Goal: Task Accomplishment & Management: Use online tool/utility

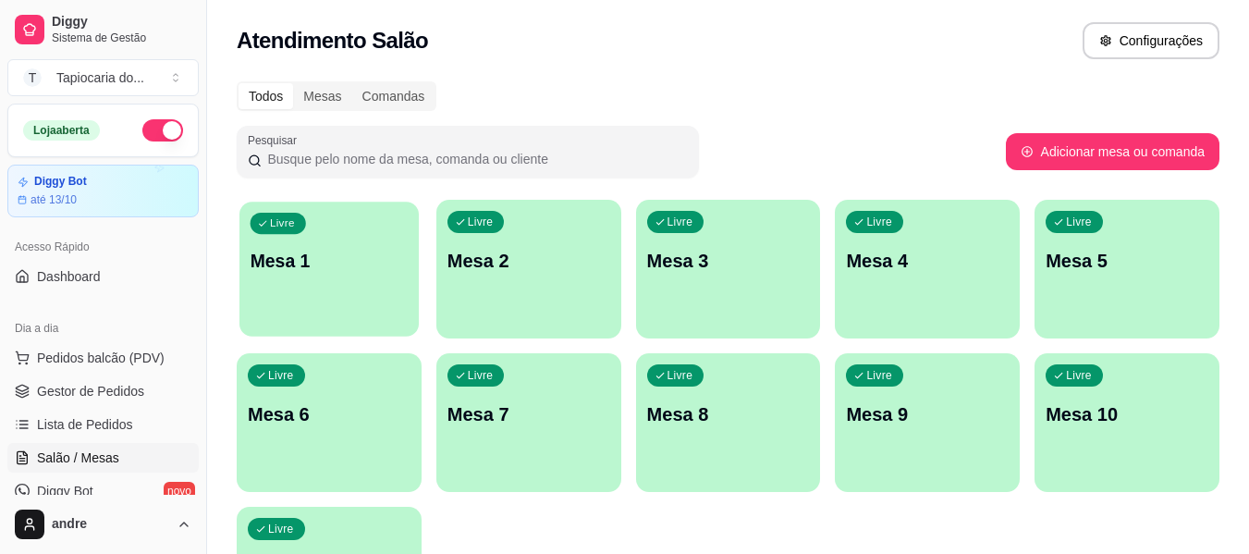
click at [325, 247] on div "Livre Mesa 1" at bounding box center [328, 258] width 179 height 113
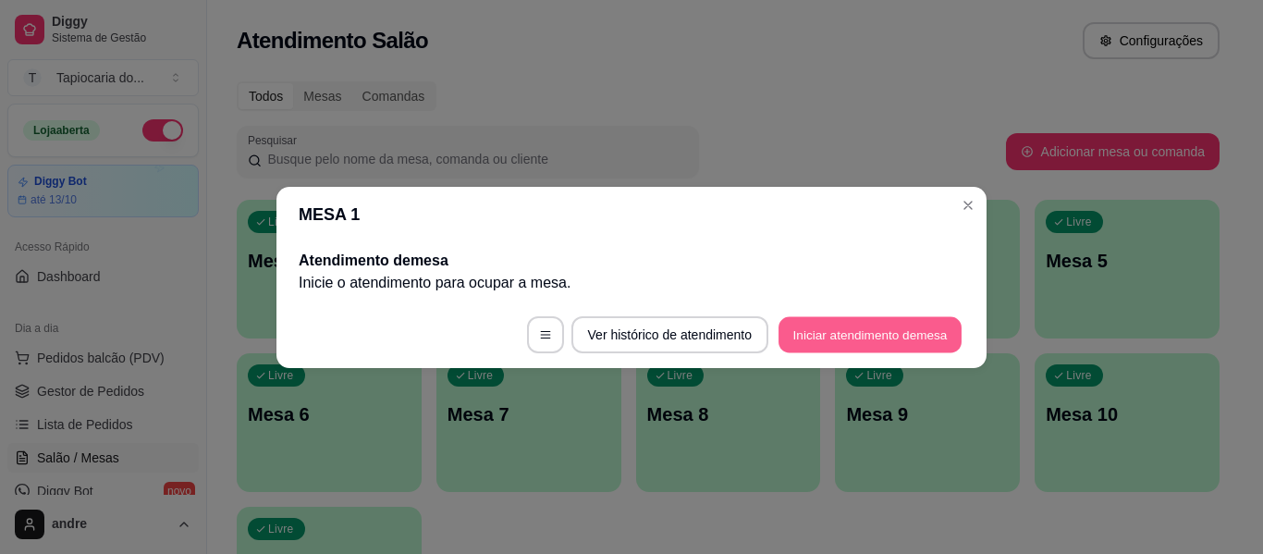
click at [874, 330] on button "Iniciar atendimento de mesa" at bounding box center [869, 334] width 183 height 36
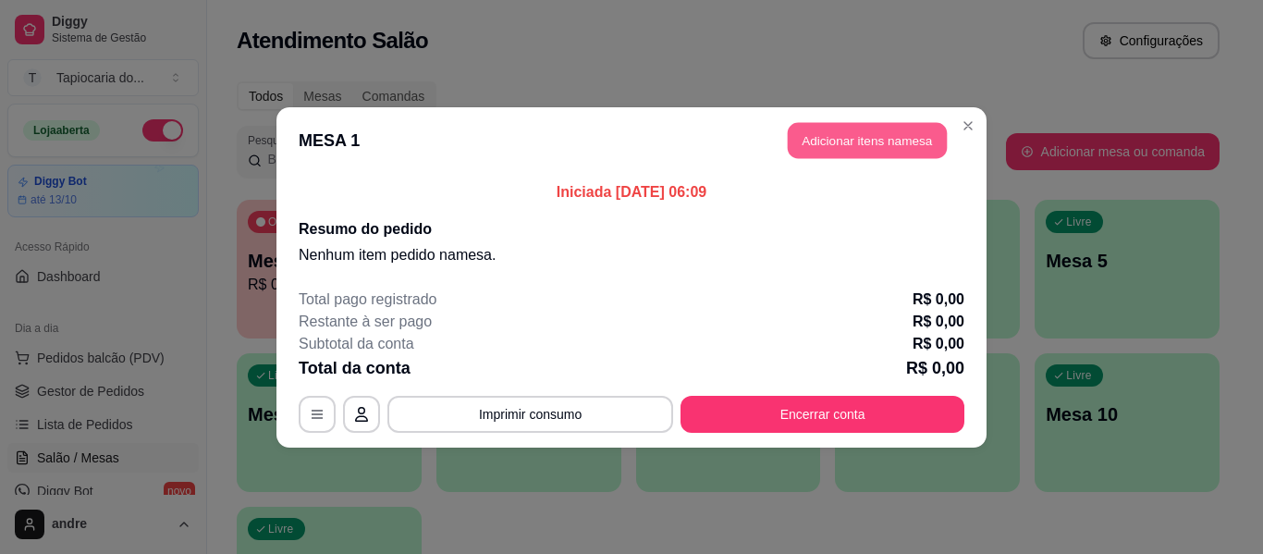
click at [854, 138] on button "Adicionar itens na mesa" at bounding box center [867, 140] width 159 height 36
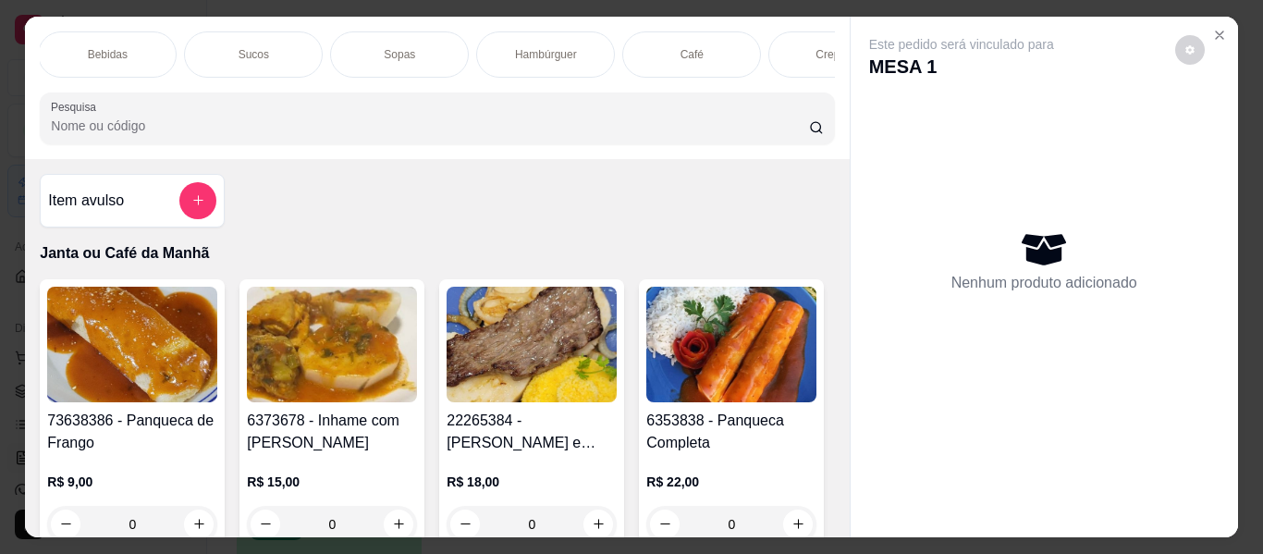
scroll to position [0, 1035]
click at [673, 39] on div "Café" at bounding box center [680, 54] width 139 height 46
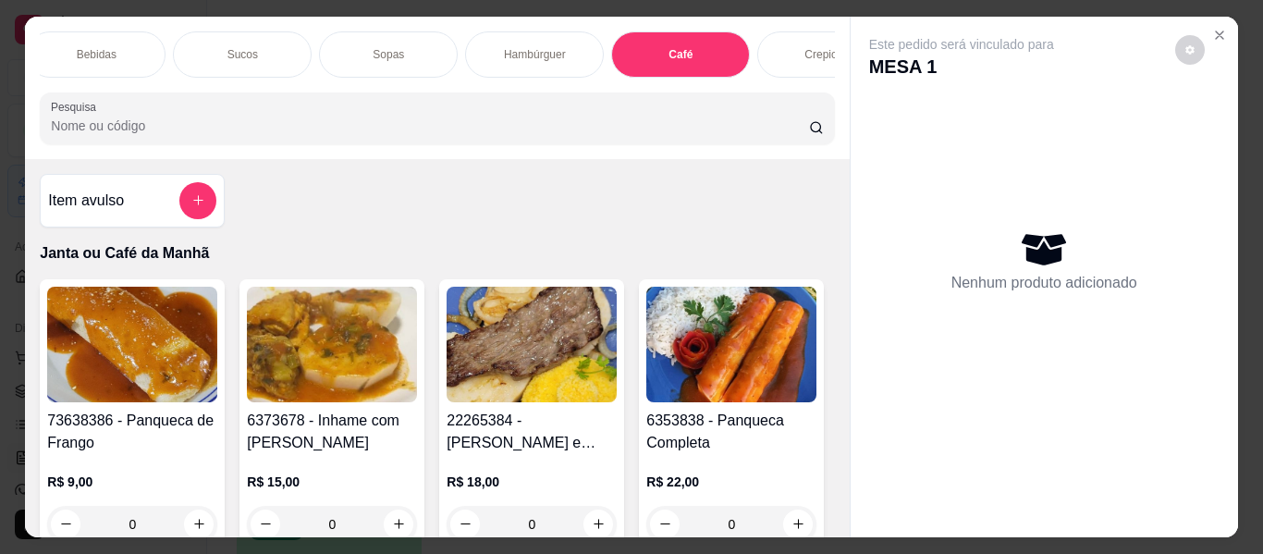
scroll to position [50, 0]
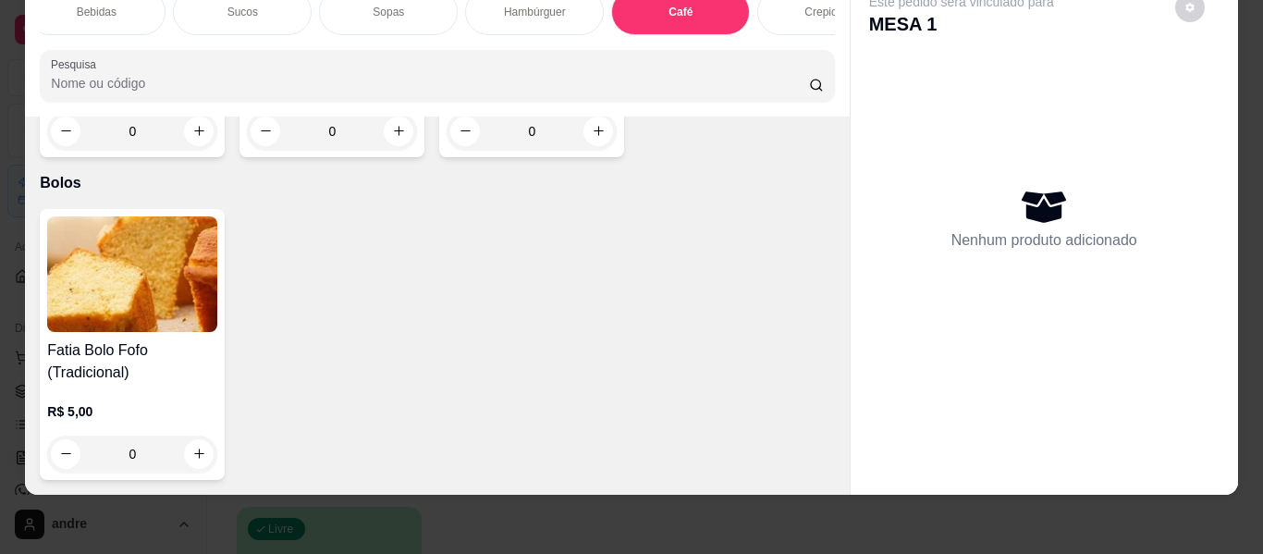
type input "1"
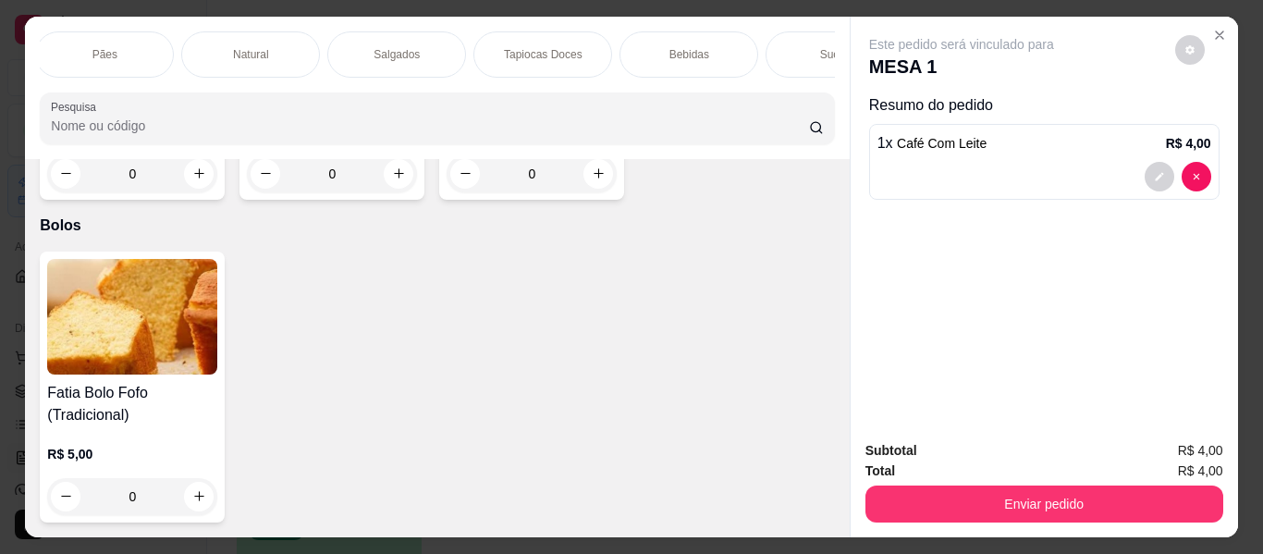
scroll to position [0, 0]
click at [111, 132] on input "Pesquisa" at bounding box center [430, 125] width 758 height 18
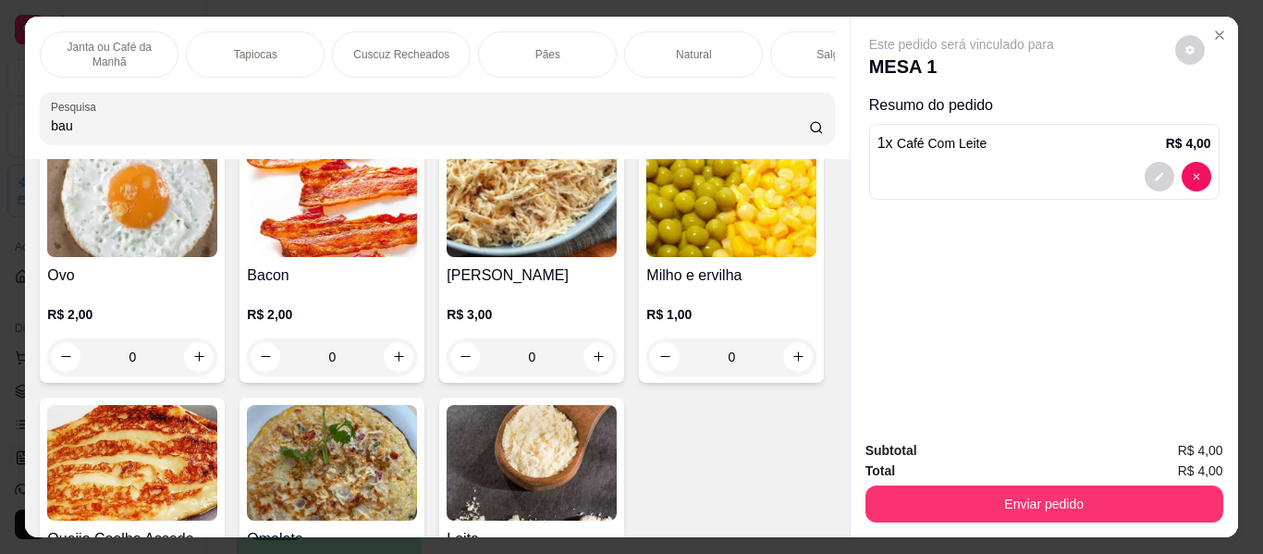
scroll to position [11041, 0]
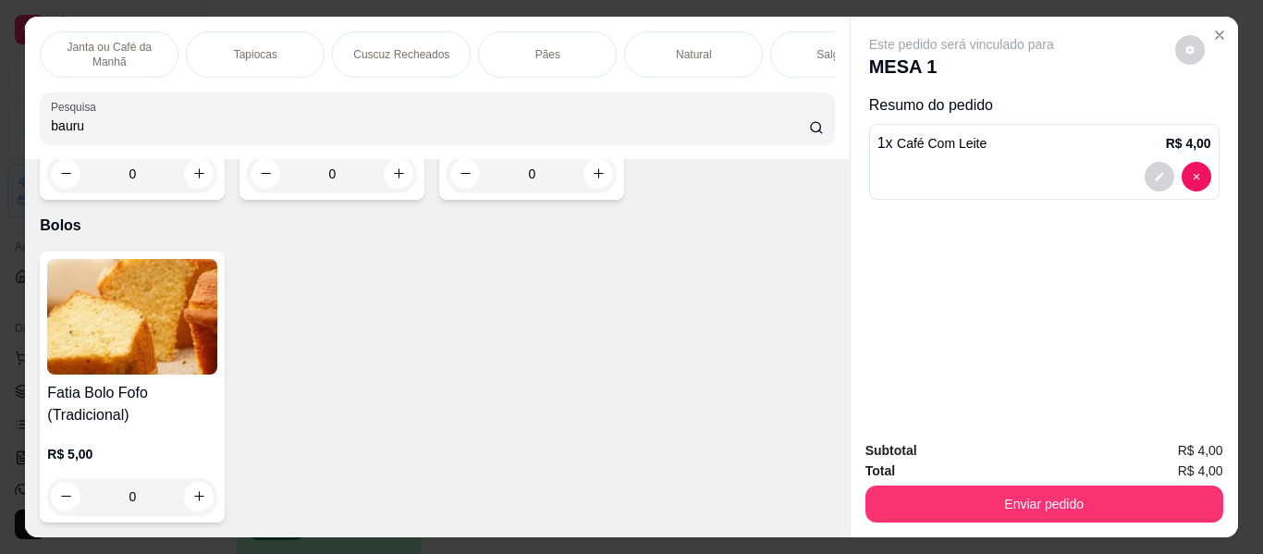
type input "bauru"
type input "1"
drag, startPoint x: 91, startPoint y: 138, endPoint x: 0, endPoint y: 136, distance: 90.6
click at [0, 136] on div "Janta ou Café da Manhã Tapiocas Cuscuz Recheados Pães Natural Salgados Tapiocas…" at bounding box center [631, 277] width 1263 height 554
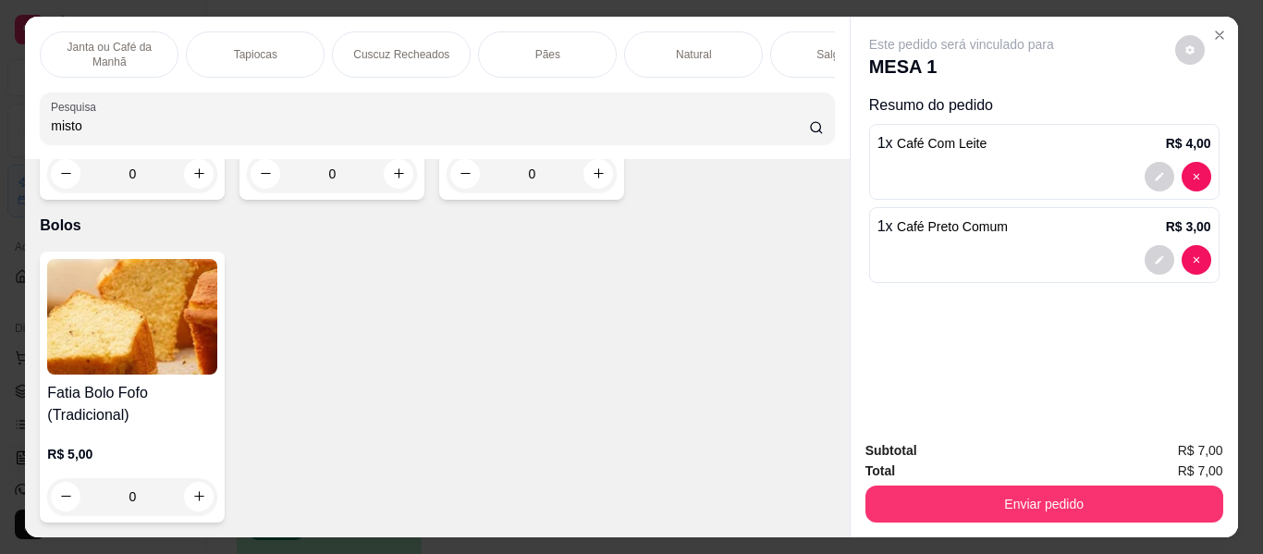
scroll to position [11268, 0]
click at [243, 38] on div "Tapiocas" at bounding box center [255, 54] width 139 height 46
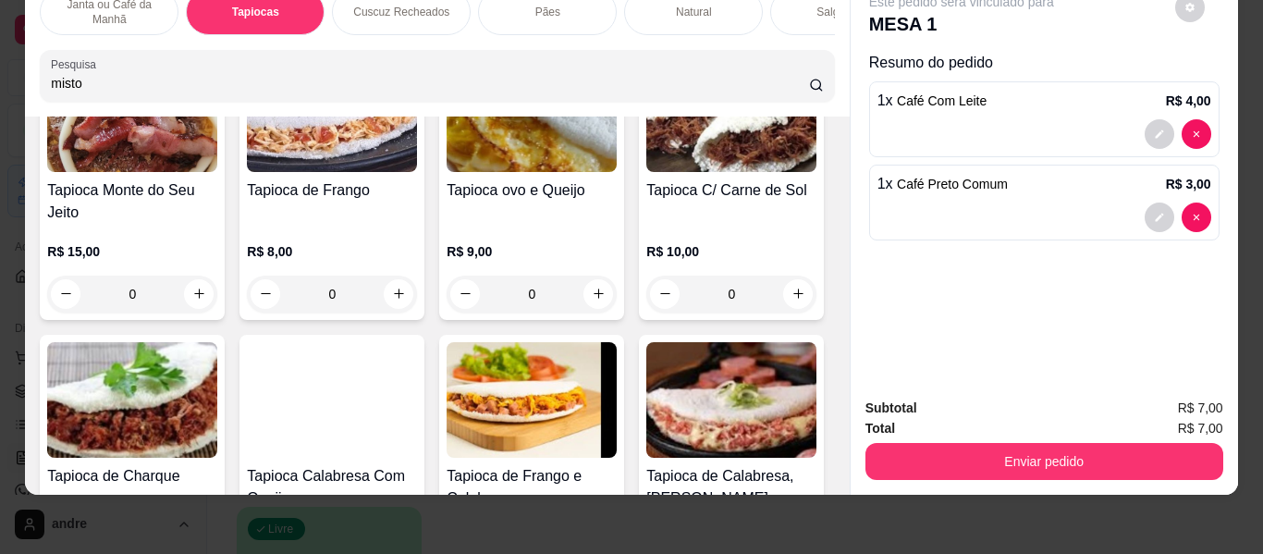
scroll to position [2373, 0]
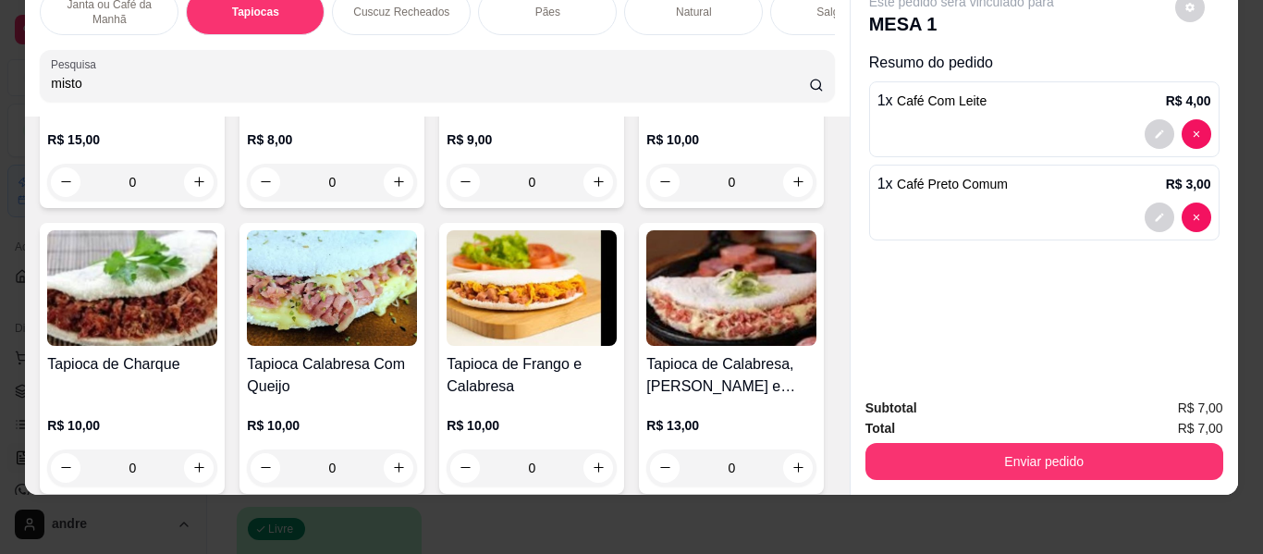
drag, startPoint x: 103, startPoint y: 84, endPoint x: 0, endPoint y: 85, distance: 102.6
click at [0, 85] on div "Janta ou Café da Manhã Tapiocas Cuscuz Recheados Pães Natural Salgados Tapiocas…" at bounding box center [631, 277] width 1263 height 554
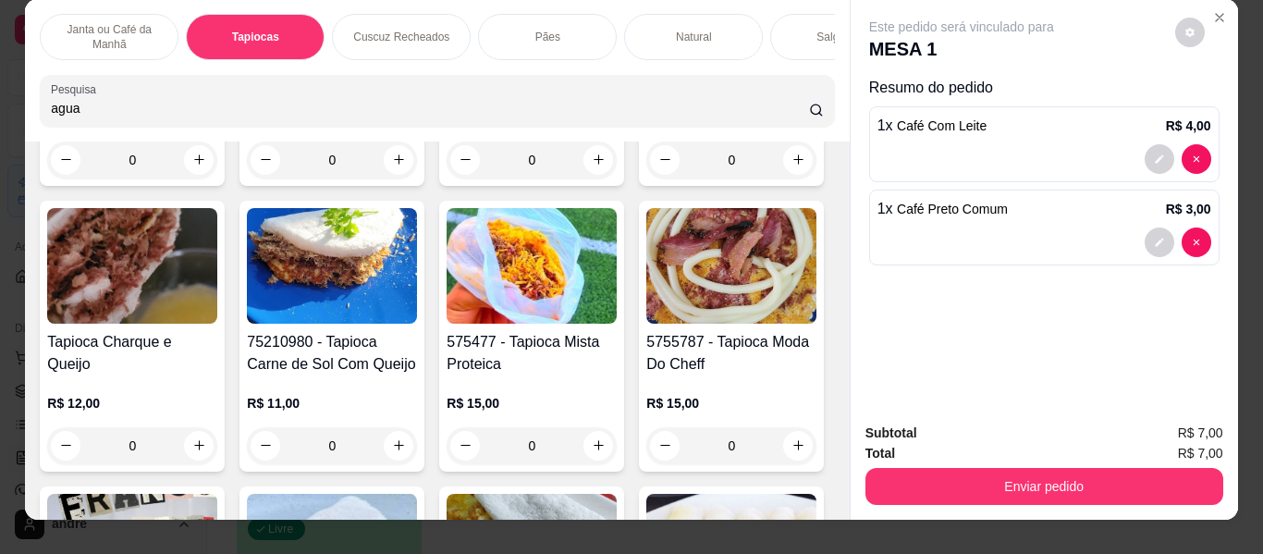
scroll to position [0, 0]
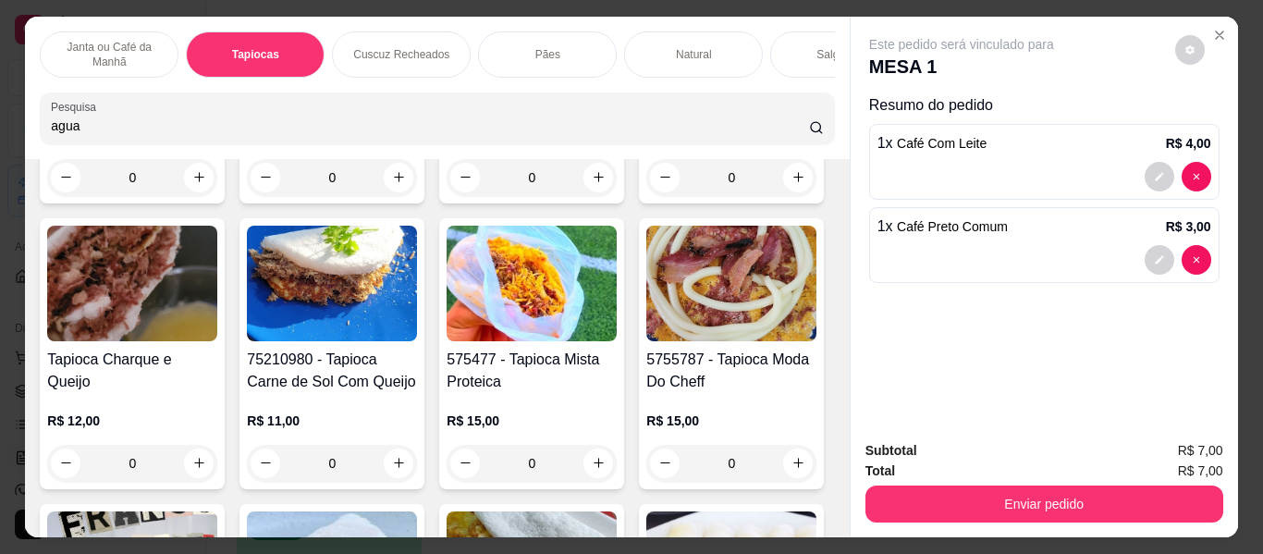
click at [388, 47] on p "Cuscuz Recheados" at bounding box center [401, 54] width 96 height 15
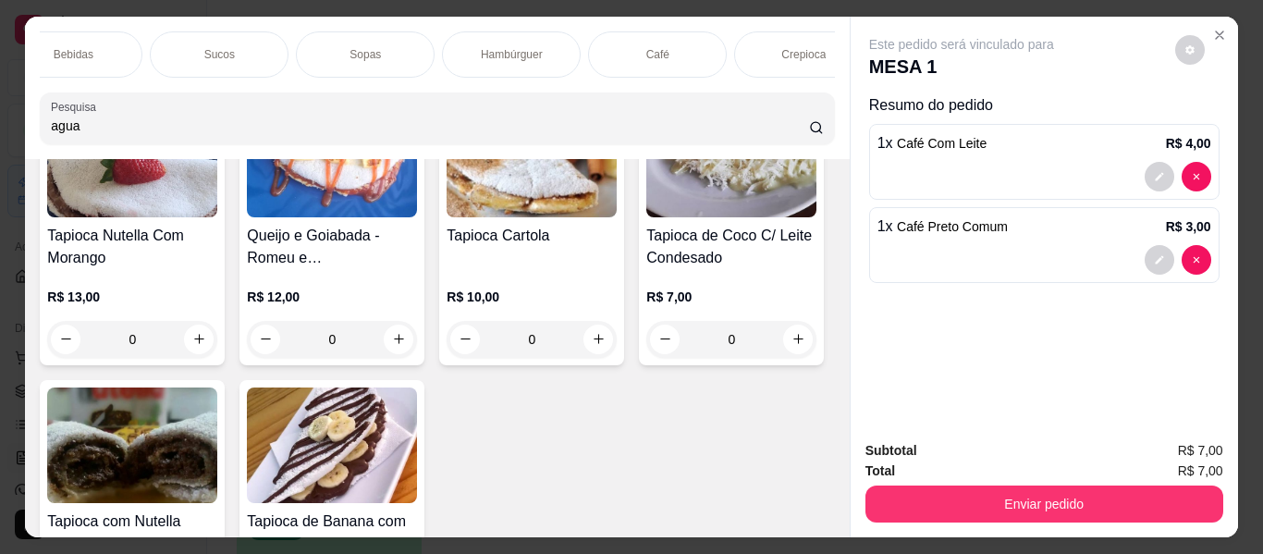
scroll to position [0, 1063]
click at [649, 39] on div "Café" at bounding box center [652, 54] width 139 height 46
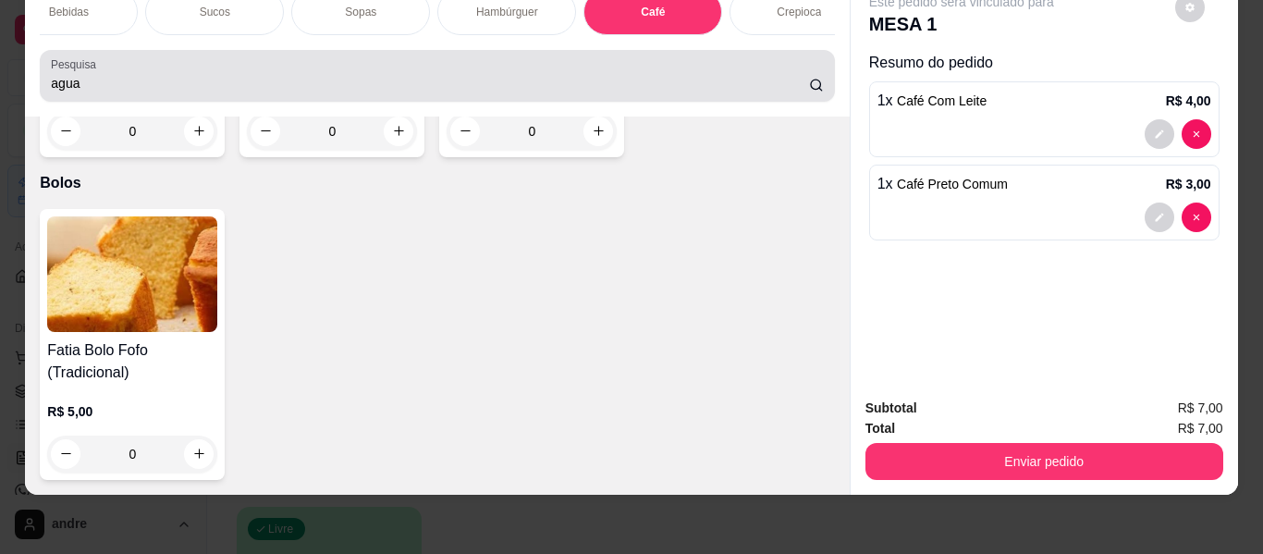
scroll to position [0, 0]
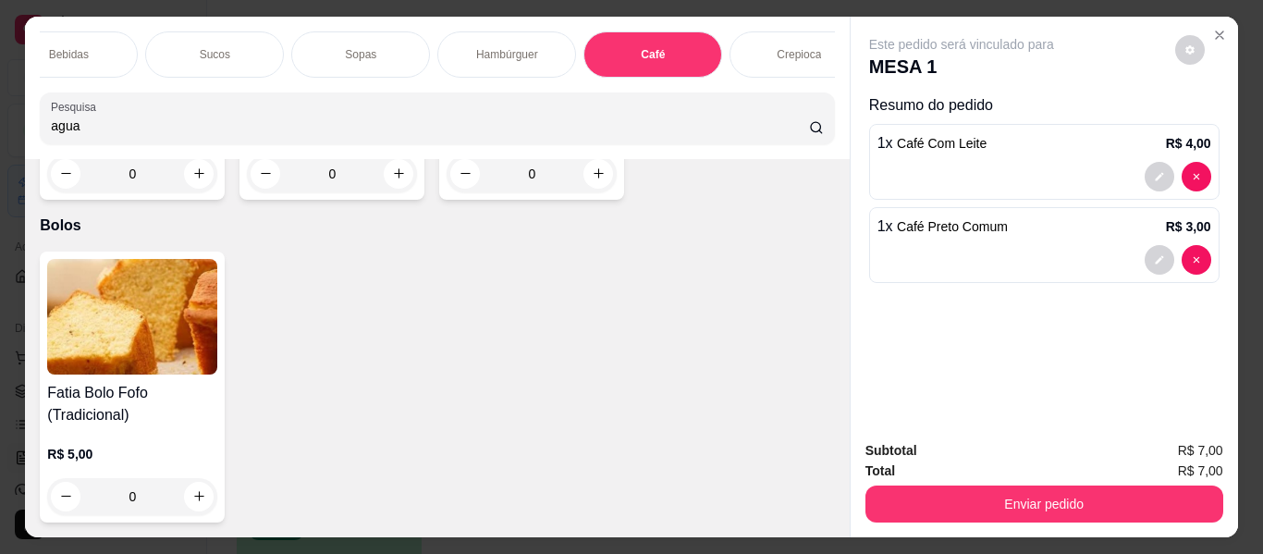
drag, startPoint x: 89, startPoint y: 132, endPoint x: 0, endPoint y: 147, distance: 90.0
click at [0, 147] on div "Janta ou Café da Manhã Tapiocas Cuscuz Recheados Pães Natural Salgados Tapiocas…" at bounding box center [631, 277] width 1263 height 554
type input "nata"
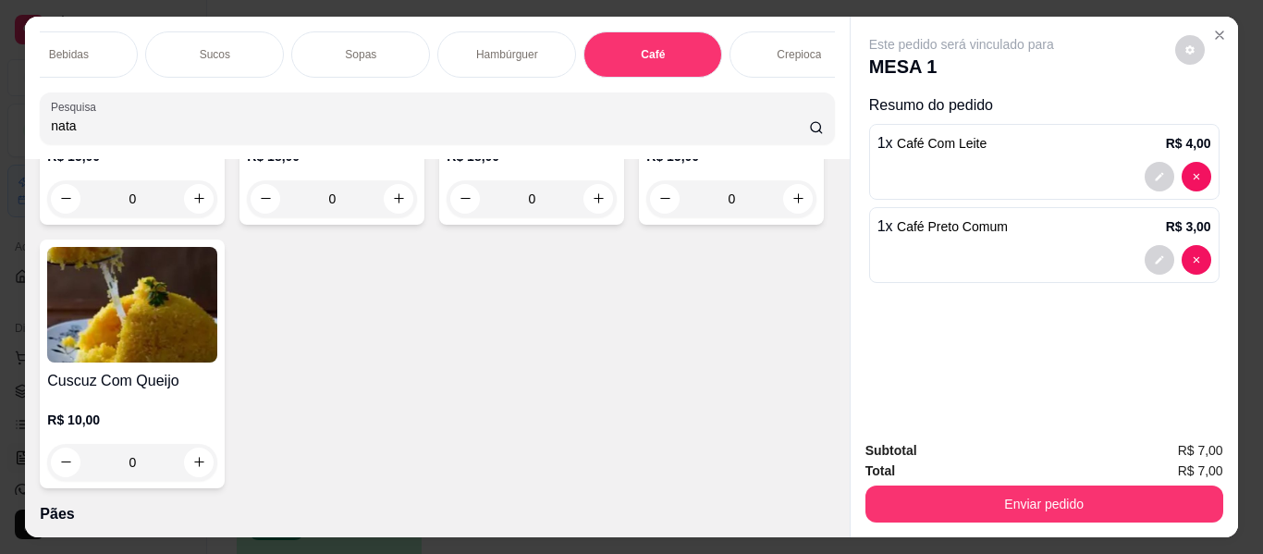
scroll to position [3441, 0]
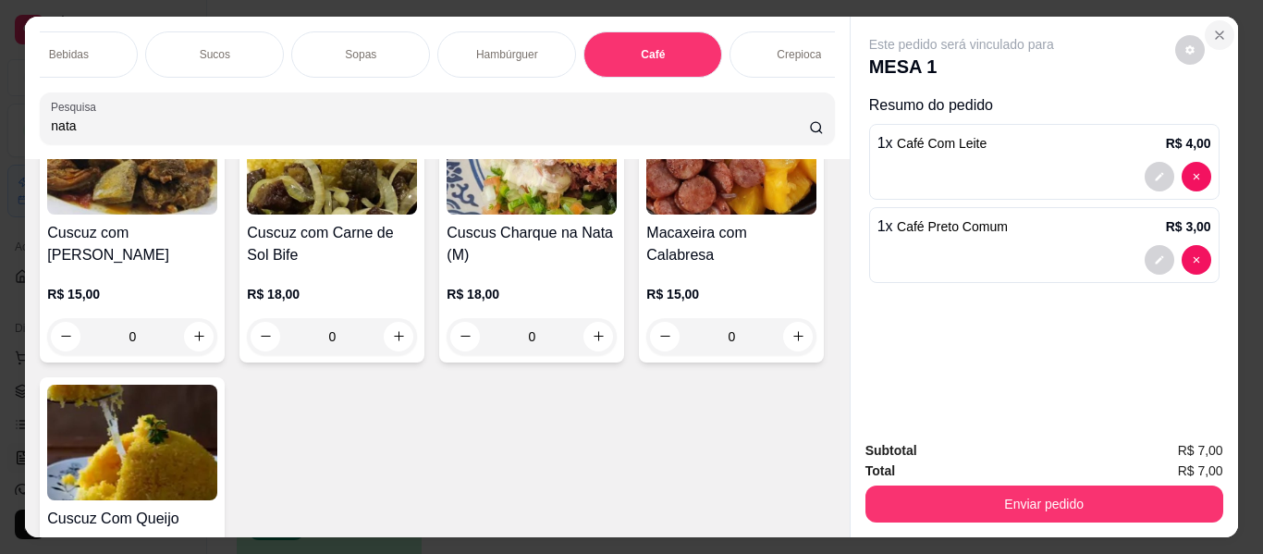
click at [1212, 28] on icon "Close" at bounding box center [1219, 35] width 15 height 15
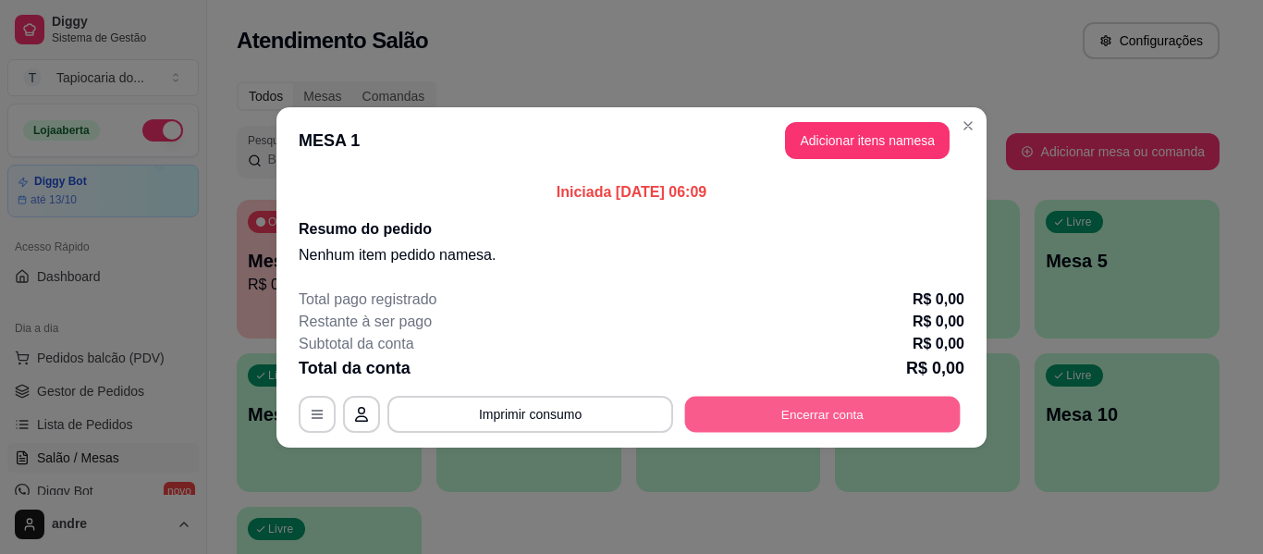
click at [800, 409] on button "Encerrar conta" at bounding box center [822, 414] width 275 height 36
click at [831, 403] on button "Encerrar conta" at bounding box center [822, 414] width 275 height 36
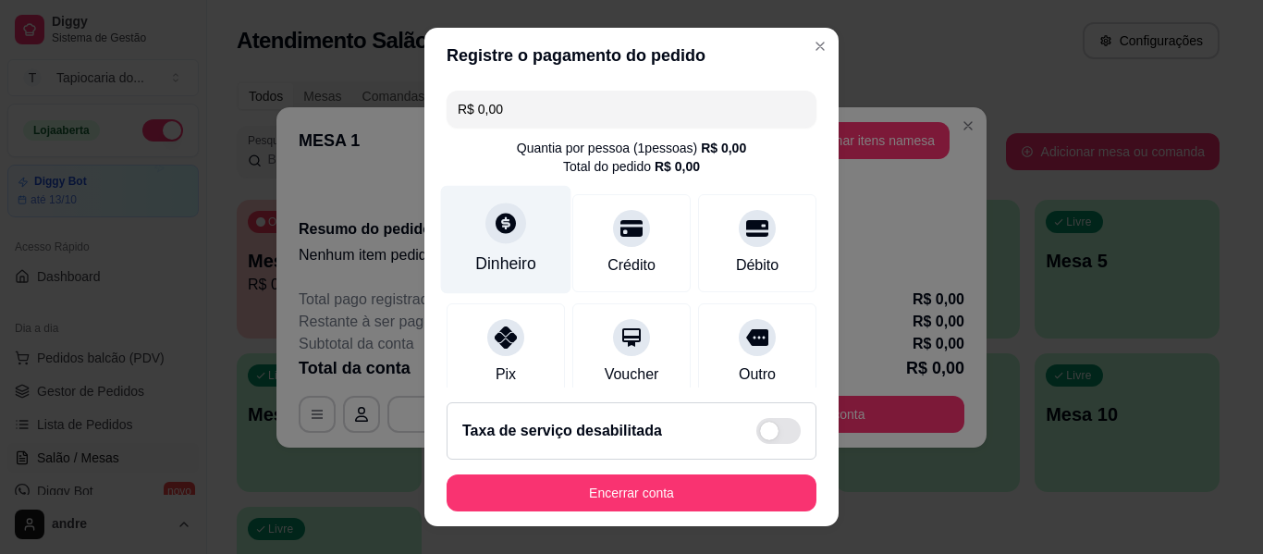
click at [495, 222] on icon at bounding box center [505, 223] width 20 height 20
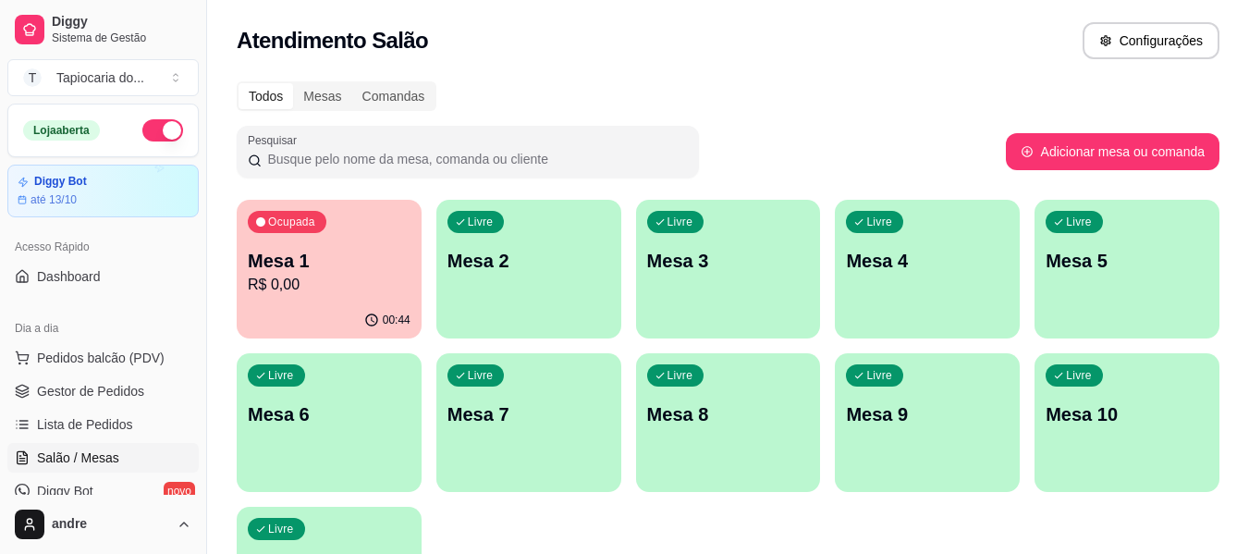
click at [310, 286] on p "R$ 0,00" at bounding box center [329, 285] width 163 height 22
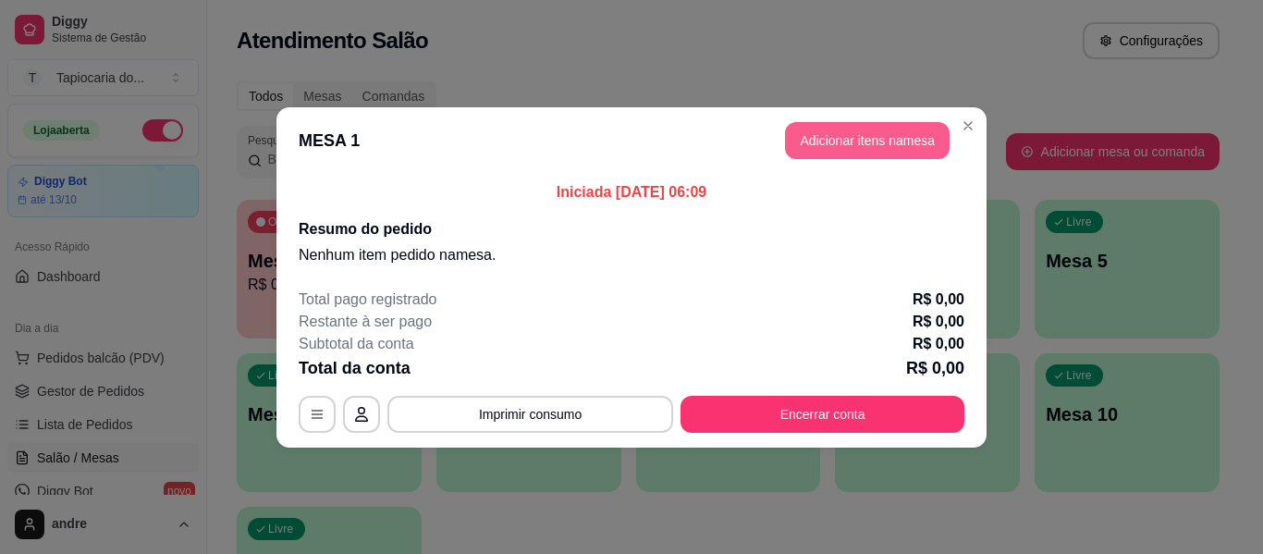
click at [845, 136] on button "Adicionar itens na mesa" at bounding box center [867, 140] width 165 height 37
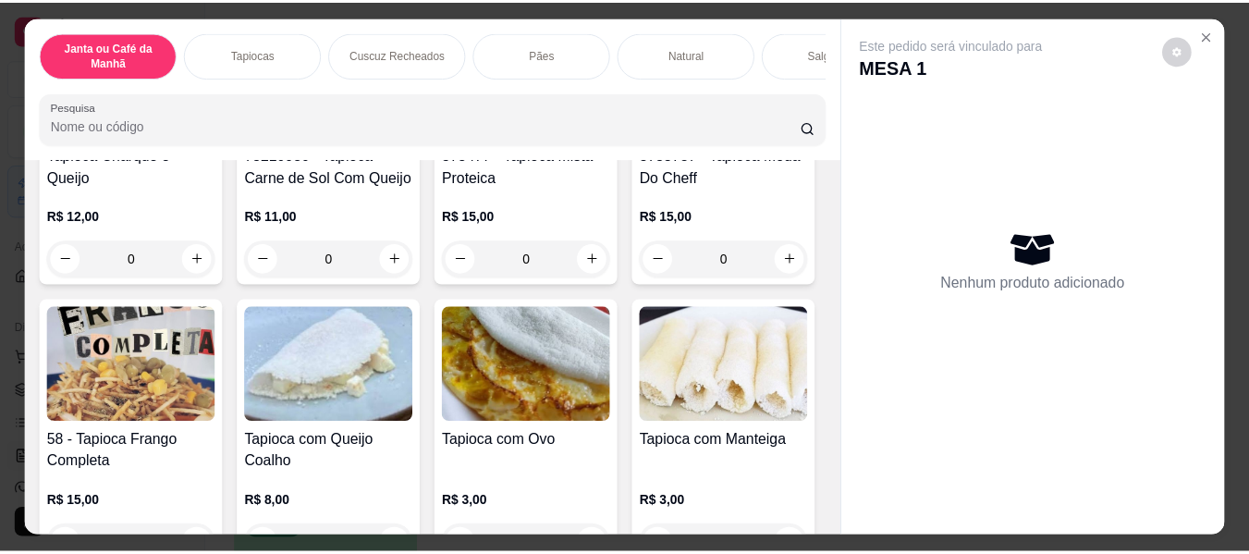
scroll to position [1479, 0]
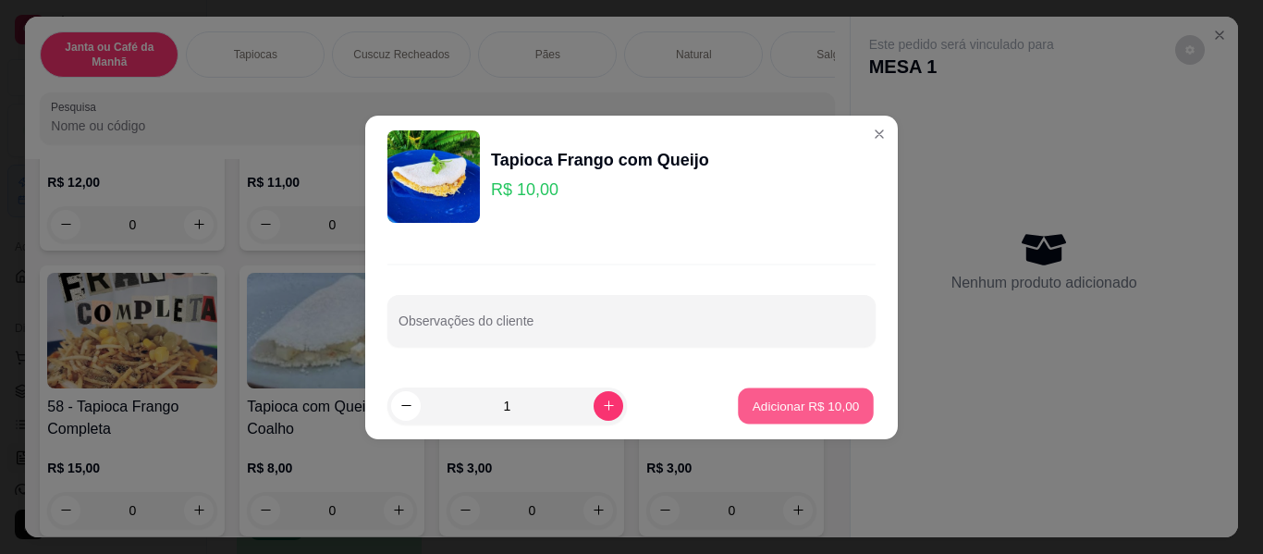
click at [769, 399] on p "Adicionar R$ 10,00" at bounding box center [805, 406] width 107 height 18
type input "1"
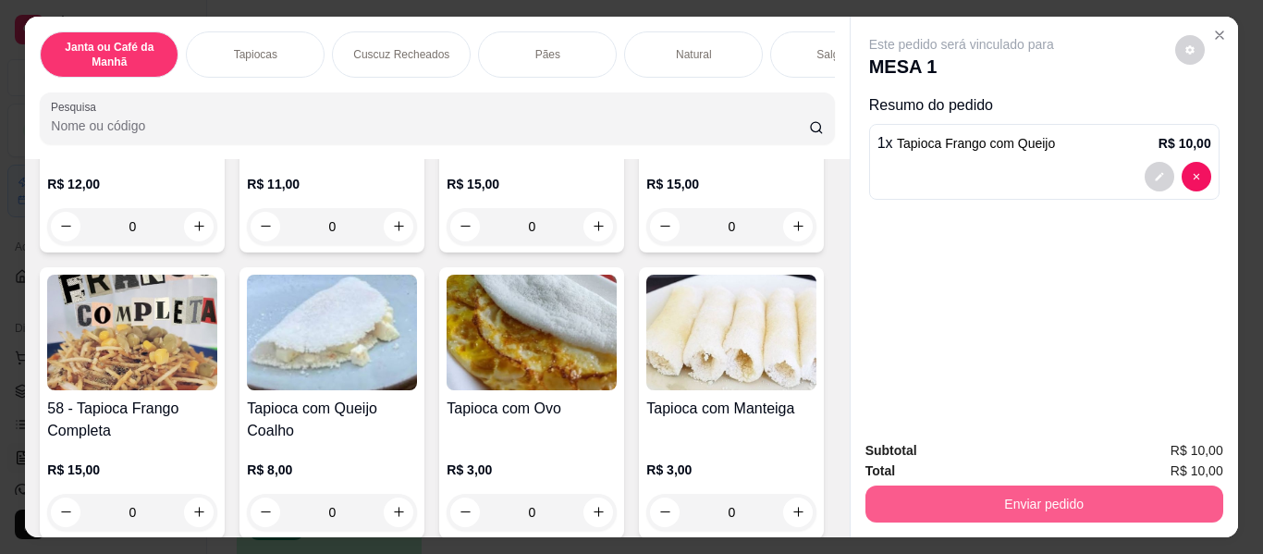
click at [1032, 493] on button "Enviar pedido" at bounding box center [1044, 503] width 358 height 37
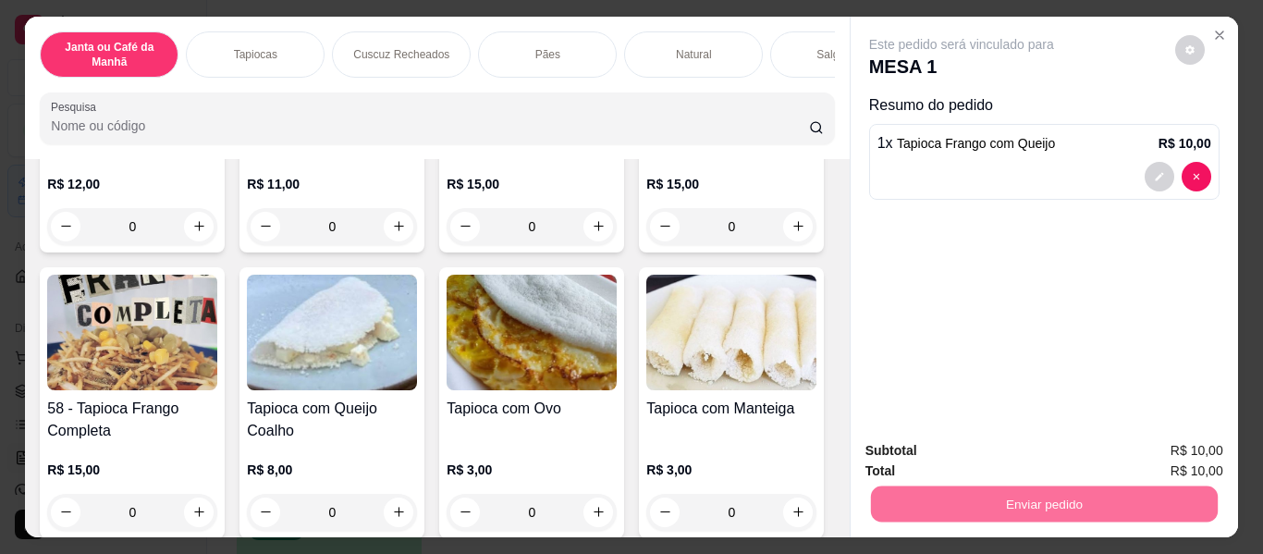
click at [998, 453] on button "Não registrar e enviar pedido" at bounding box center [983, 451] width 192 height 35
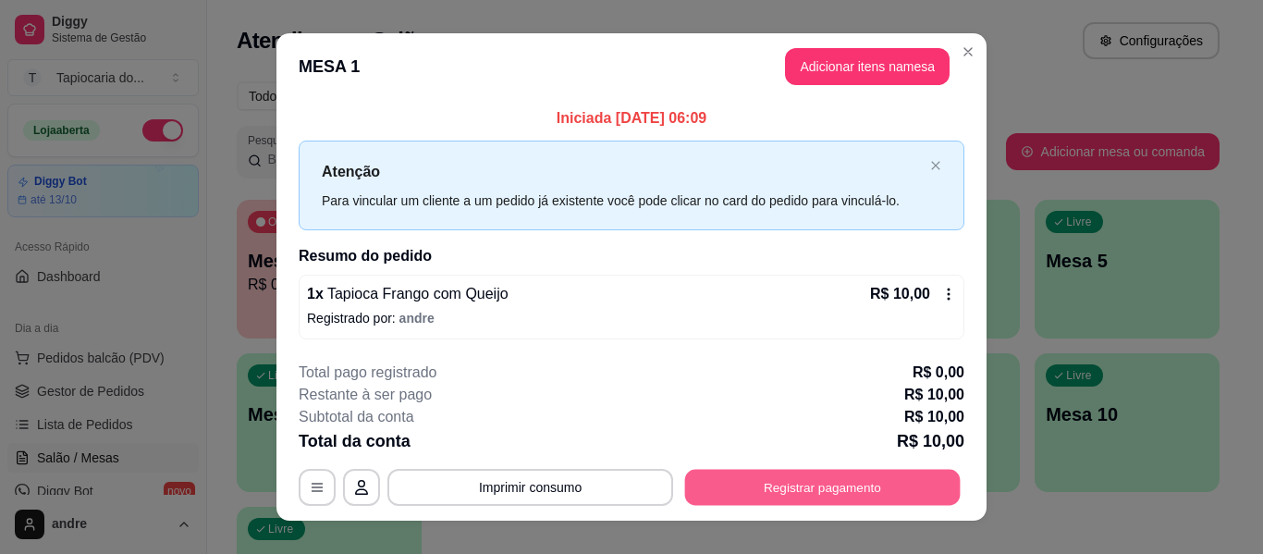
click at [794, 487] on button "Registrar pagamento" at bounding box center [822, 488] width 275 height 36
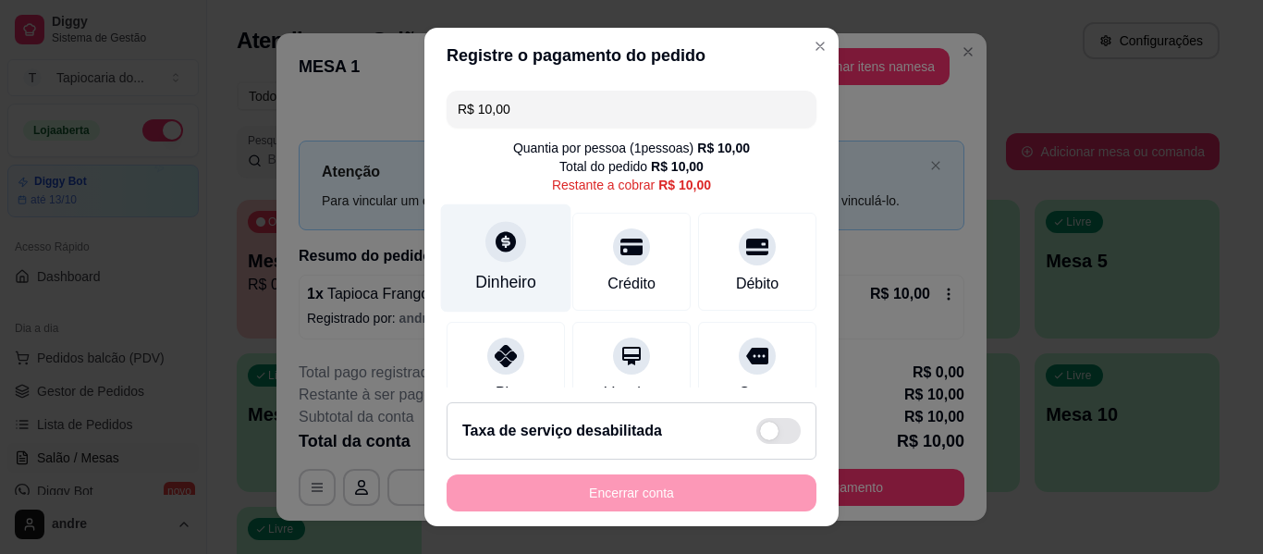
click at [494, 239] on icon at bounding box center [506, 241] width 24 height 24
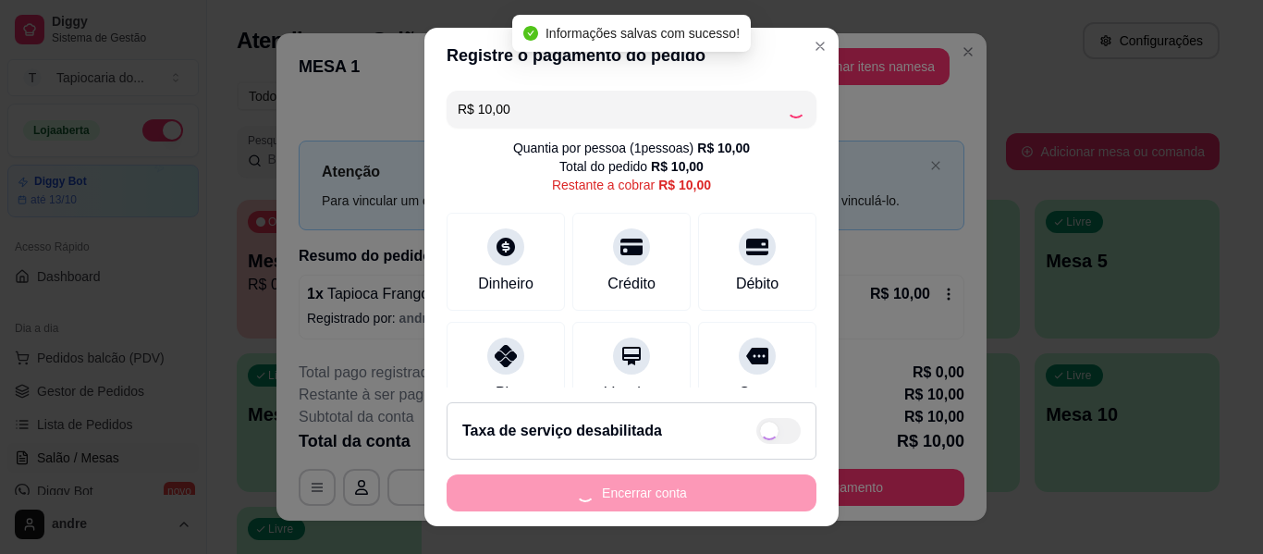
type input "R$ 0,00"
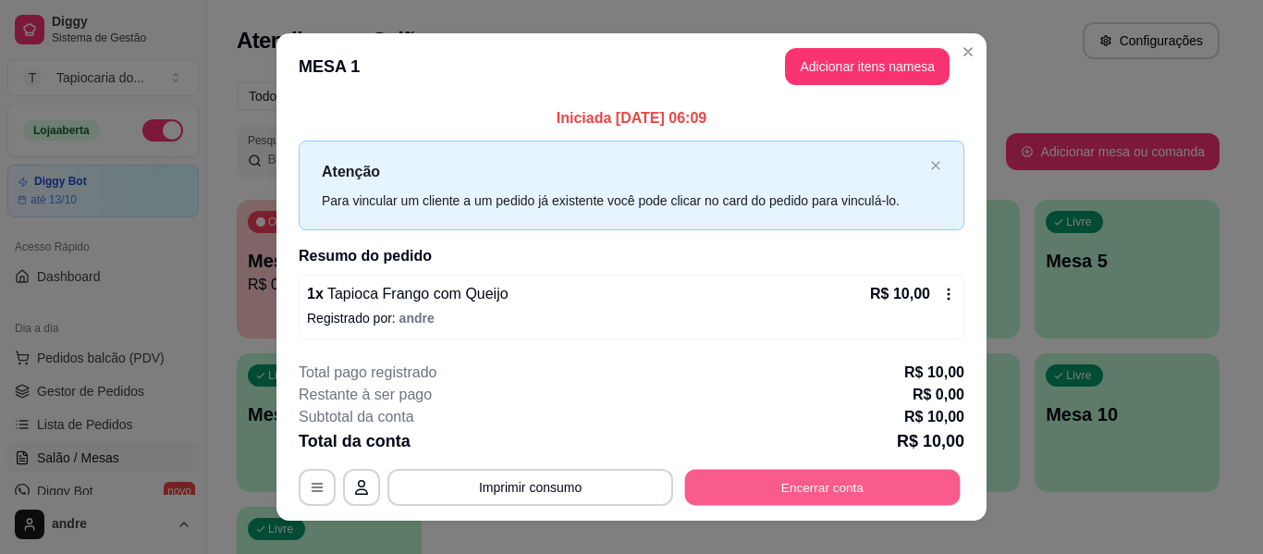
click at [816, 479] on button "Encerrar conta" at bounding box center [822, 488] width 275 height 36
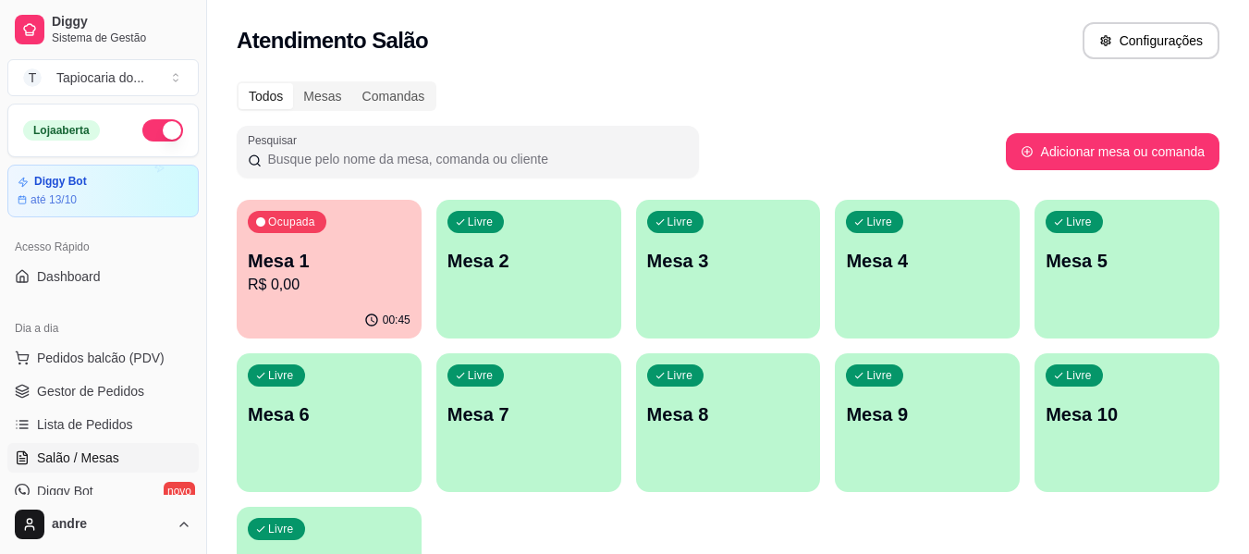
click at [302, 252] on p "Mesa 1" at bounding box center [329, 261] width 163 height 26
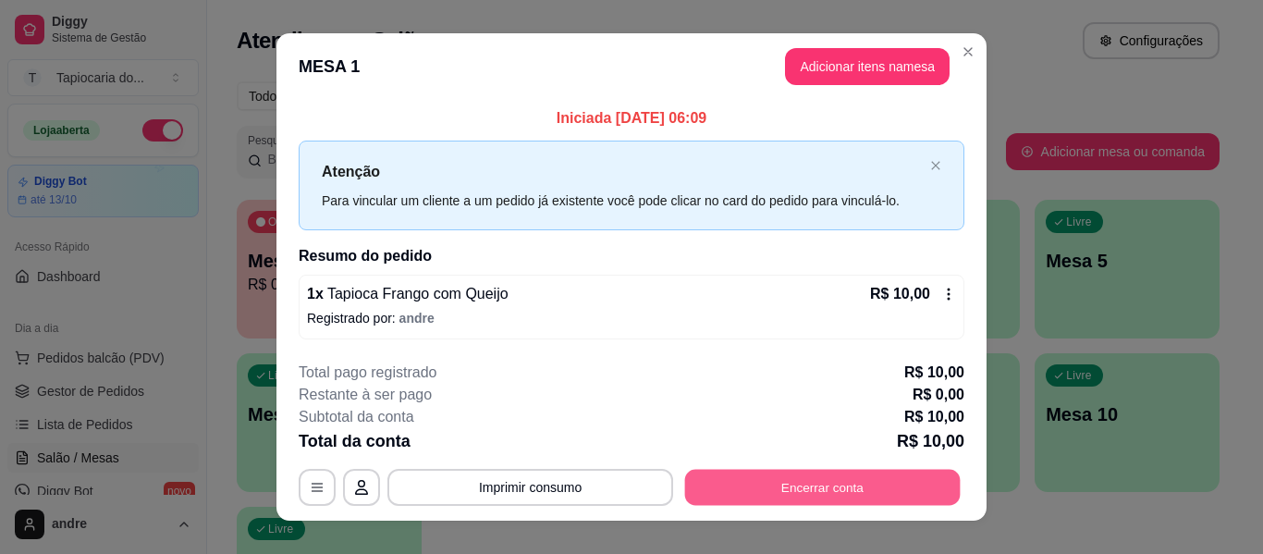
click at [805, 485] on button "Encerrar conta" at bounding box center [822, 488] width 275 height 36
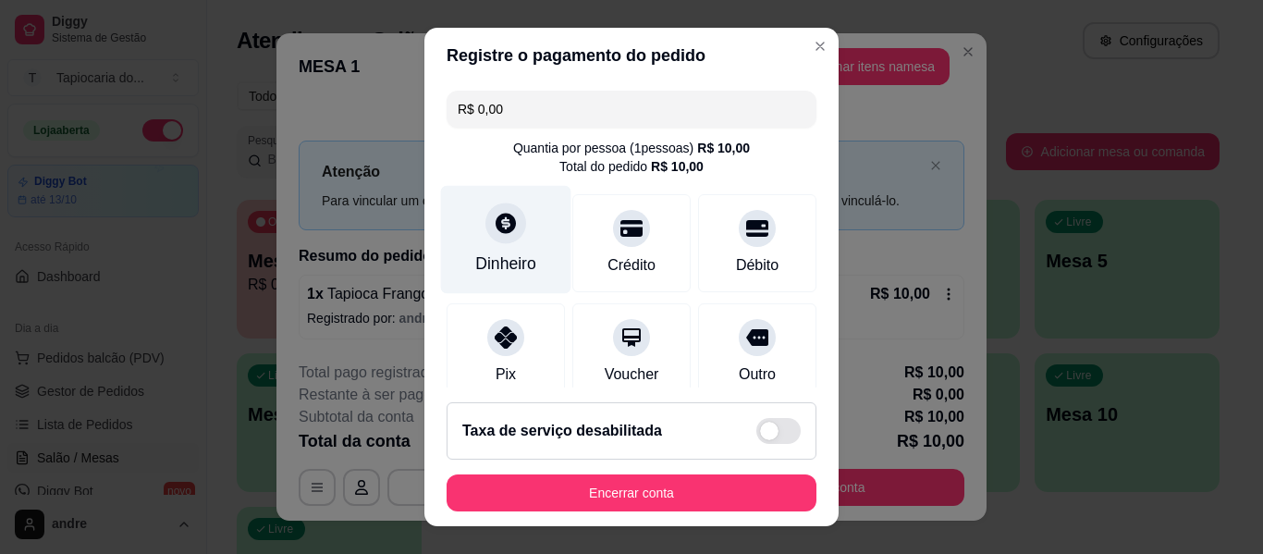
click at [495, 227] on icon at bounding box center [506, 223] width 24 height 24
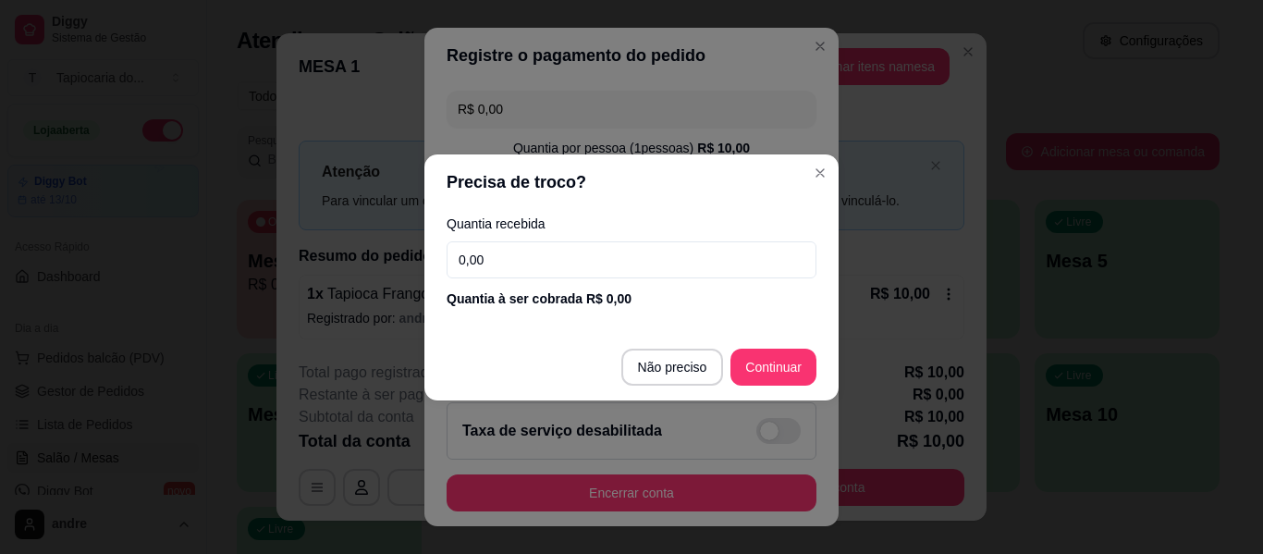
click at [487, 251] on input "0,00" at bounding box center [631, 259] width 370 height 37
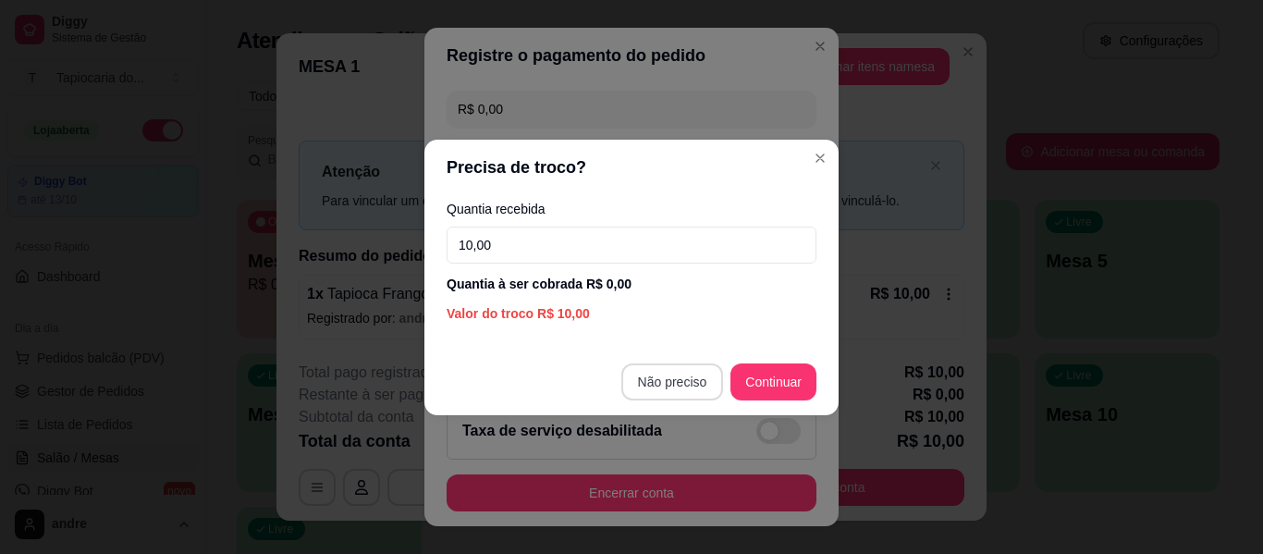
type input "10,00"
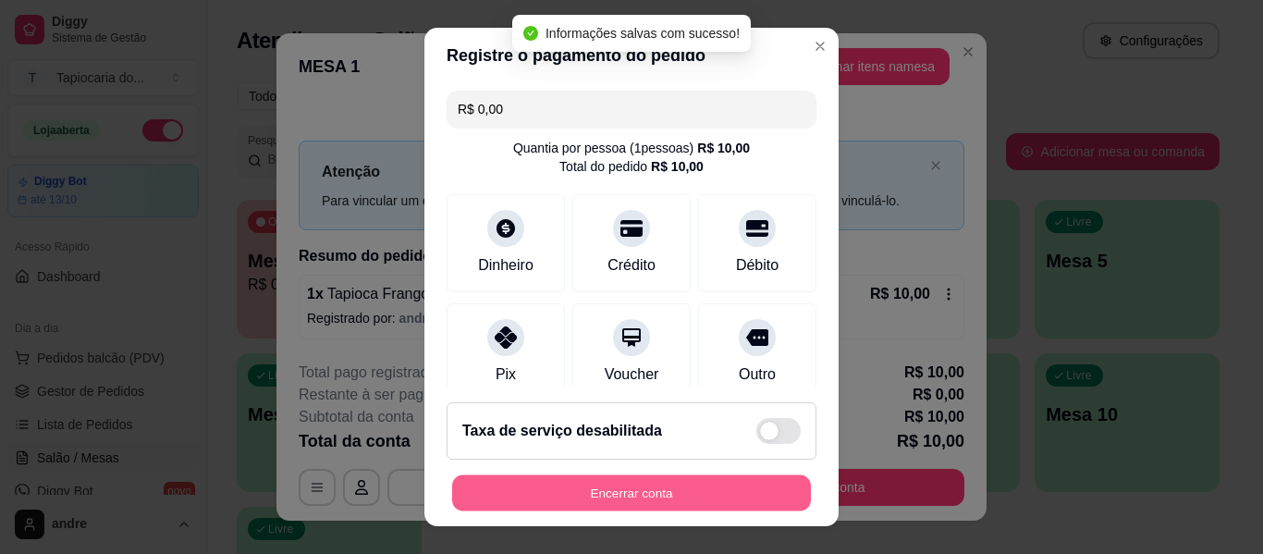
click at [639, 494] on button "Encerrar conta" at bounding box center [631, 493] width 359 height 36
